Goal: Book appointment/travel/reservation

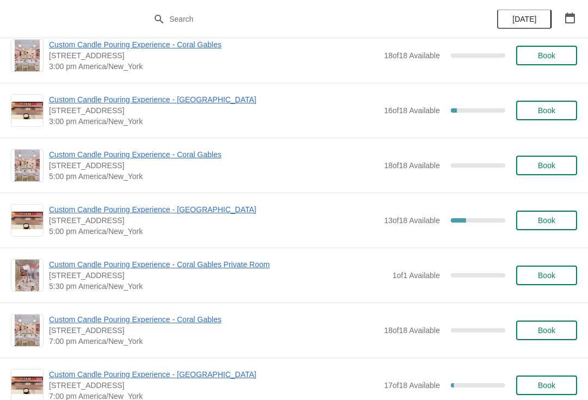
scroll to position [397, 0]
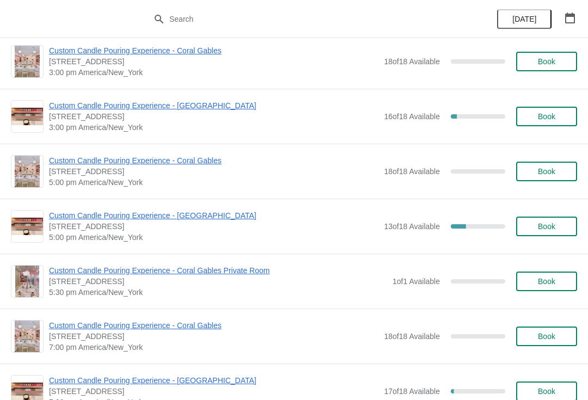
click at [552, 176] on button "Book" at bounding box center [546, 172] width 61 height 20
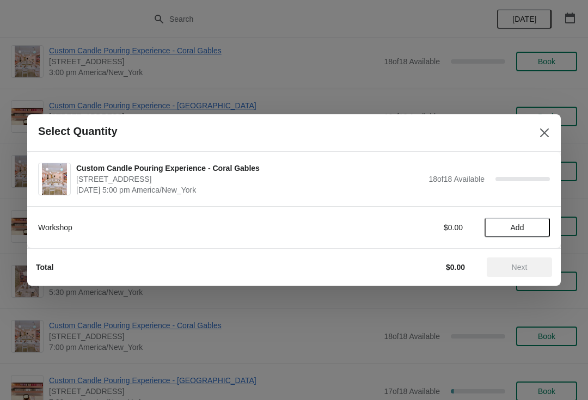
click at [531, 227] on span "Add" at bounding box center [518, 227] width 46 height 9
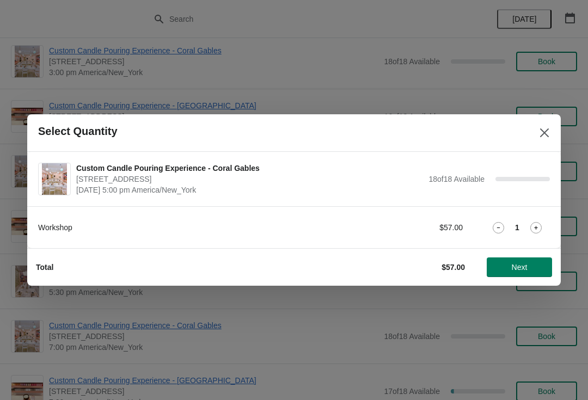
click at [537, 217] on div "Workshop $57.00 1" at bounding box center [294, 222] width 512 height 31
click at [541, 224] on icon at bounding box center [536, 227] width 11 height 11
click at [520, 269] on span "Next" at bounding box center [520, 267] width 16 height 9
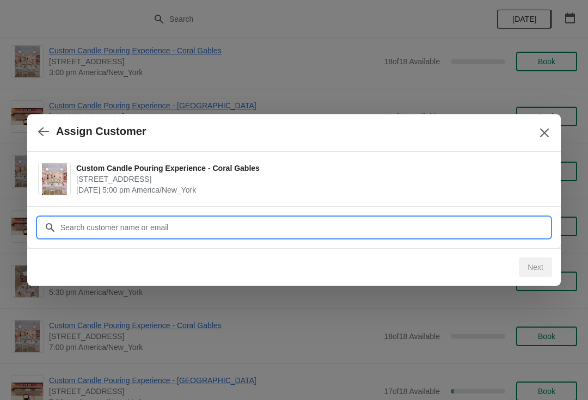
click at [318, 226] on input "Customer" at bounding box center [305, 228] width 490 height 20
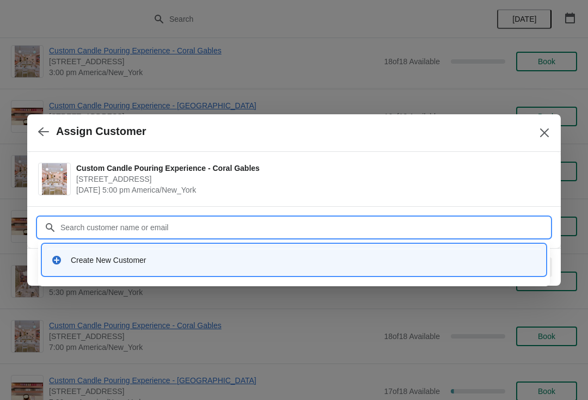
click at [200, 256] on div "Create New Customer" at bounding box center [304, 260] width 466 height 11
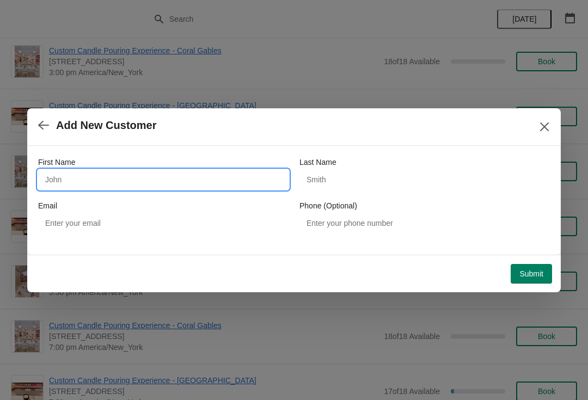
click at [180, 182] on input "First Name" at bounding box center [163, 180] width 251 height 20
type input "E"
type input "[PERSON_NAME]"
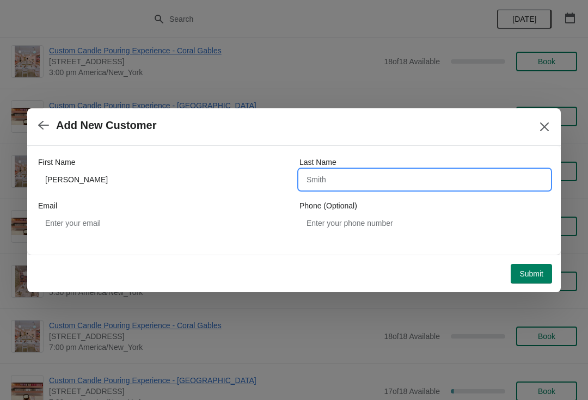
click at [531, 267] on button "Submit" at bounding box center [531, 274] width 41 height 20
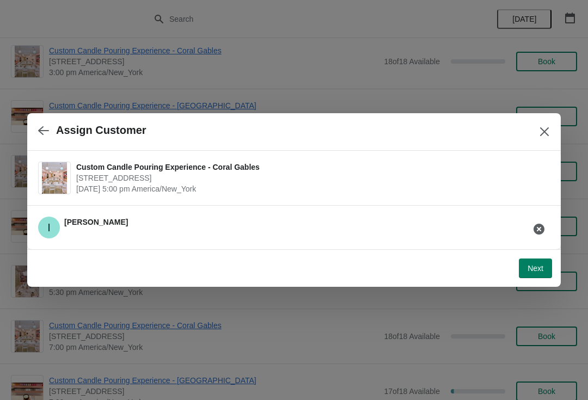
click at [528, 277] on button "Next" at bounding box center [535, 269] width 33 height 20
select select "Friend"
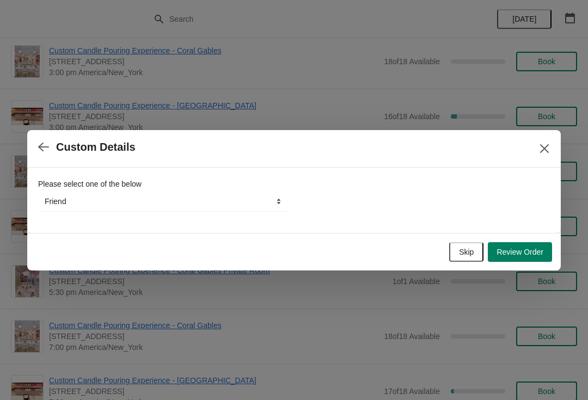
click at [520, 260] on button "Review Order" at bounding box center [520, 252] width 64 height 20
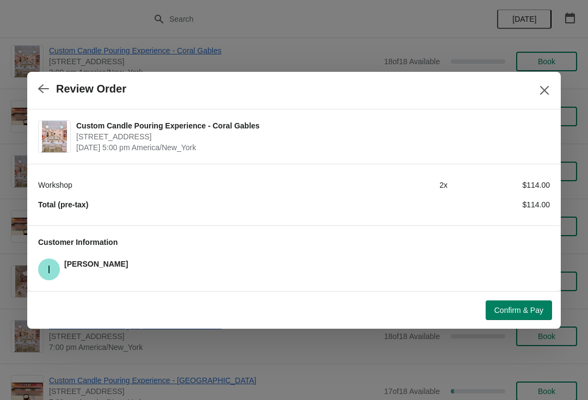
click at [504, 320] on button "Confirm & Pay" at bounding box center [519, 311] width 66 height 20
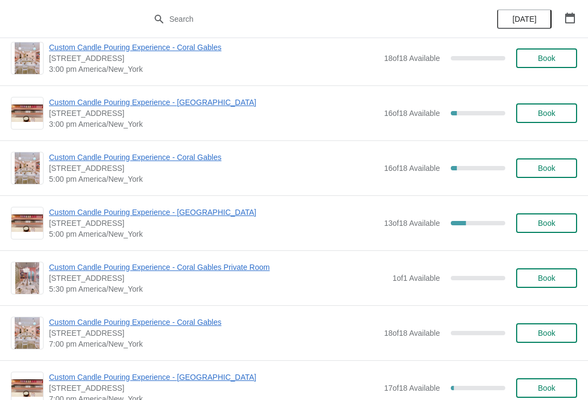
scroll to position [408, 0]
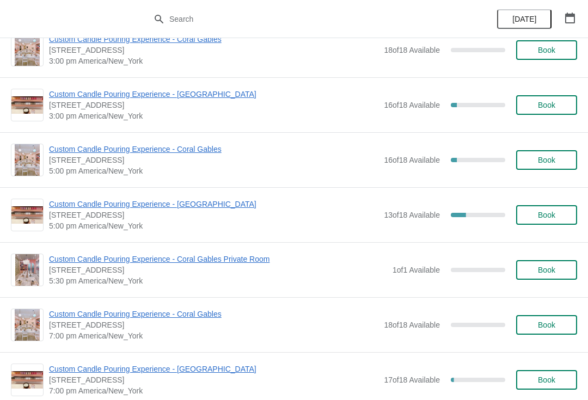
click at [171, 154] on span "Custom Candle Pouring Experience - Coral Gables" at bounding box center [214, 149] width 330 height 11
